Goal: Check status

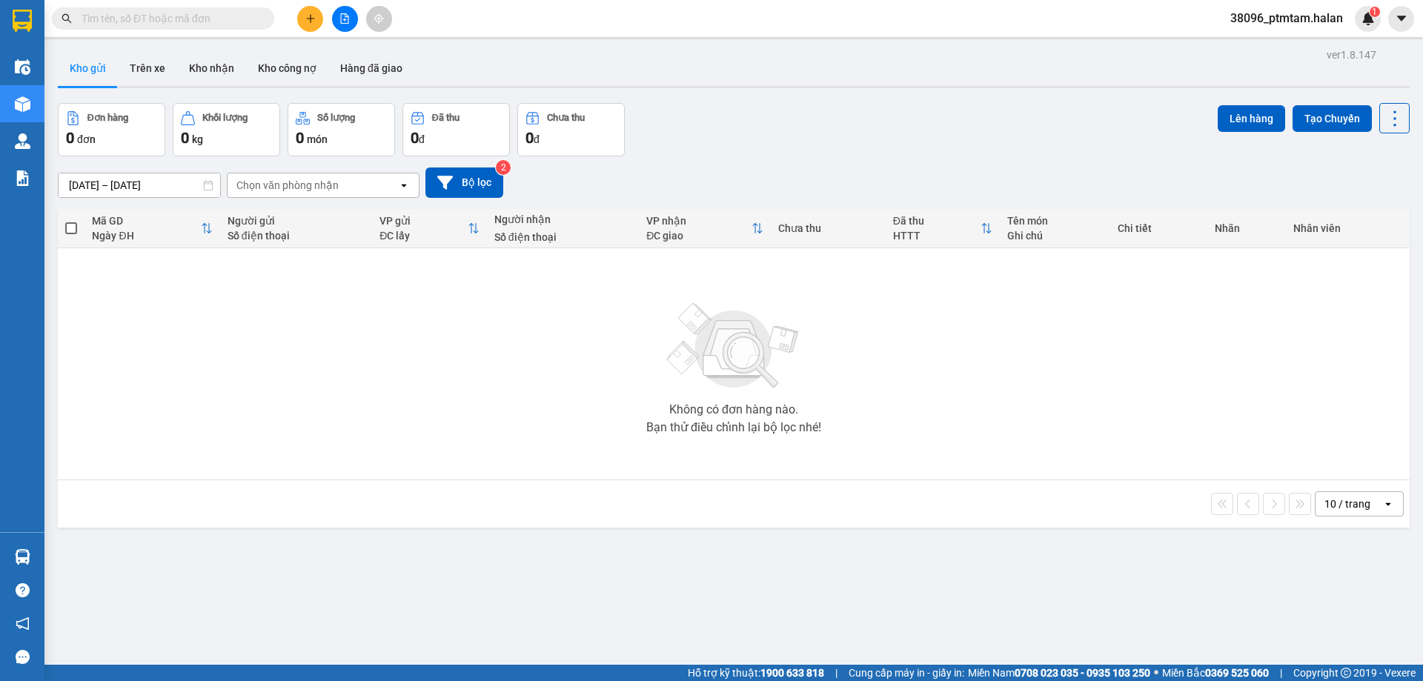
click at [119, 17] on input "text" at bounding box center [169, 18] width 175 height 16
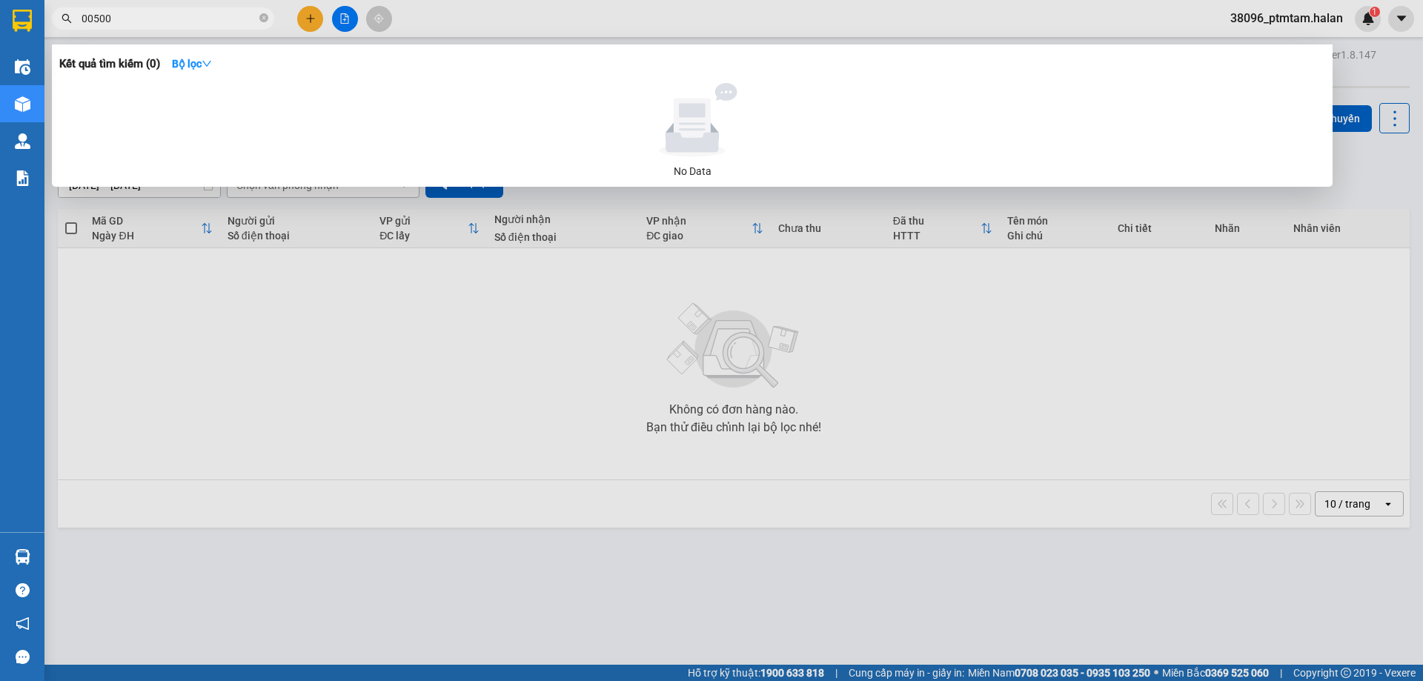
type input "005006"
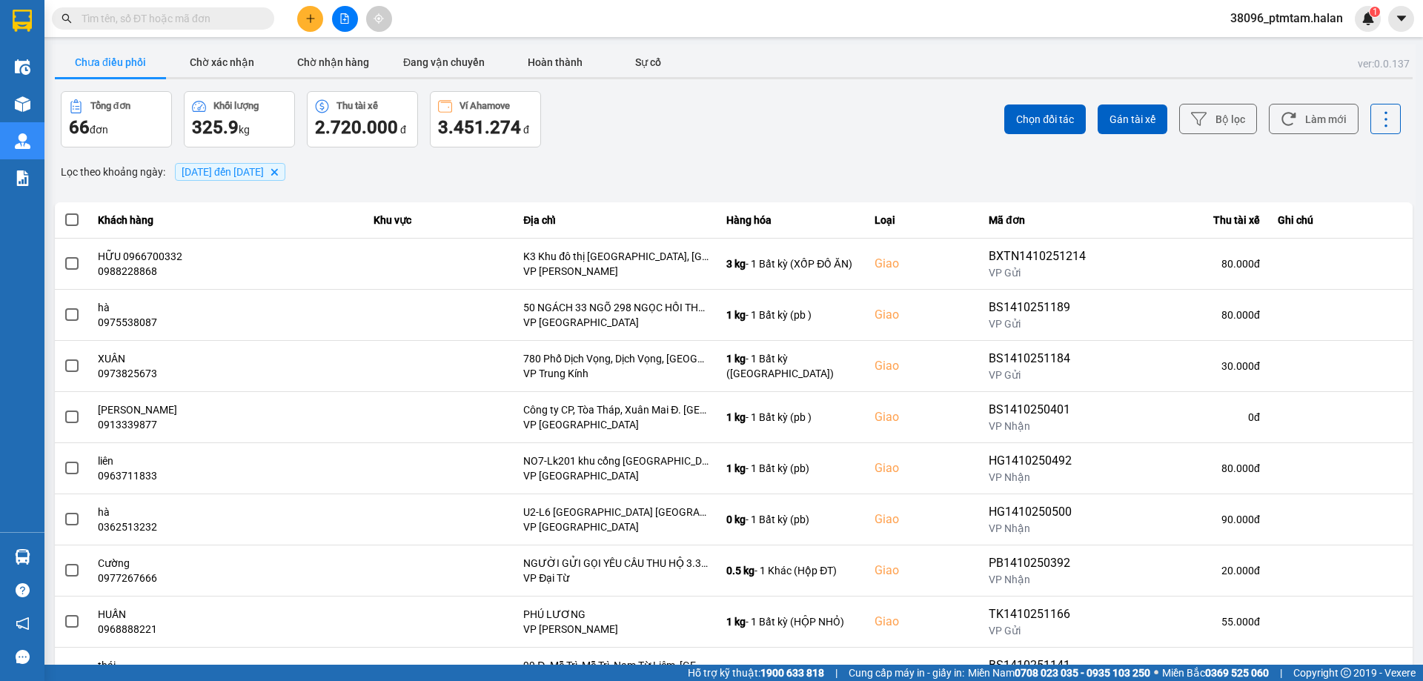
click at [708, 127] on div "Tổng đơn 66 đơn Khối lượng 325.9 kg Thu tài xế 2.720.000 đ Ví Ahamove 3.451.274…" at bounding box center [396, 119] width 670 height 56
click at [1323, 125] on button "Làm mới" at bounding box center [1314, 119] width 90 height 30
